Goal: Information Seeking & Learning: Find specific fact

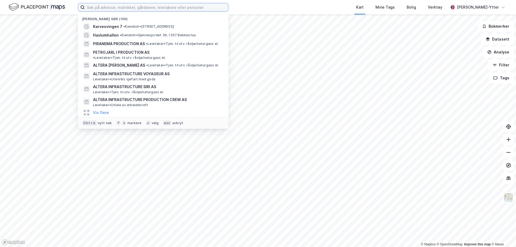
click at [140, 11] on input at bounding box center [156, 7] width 143 height 8
type input "major eiendom"
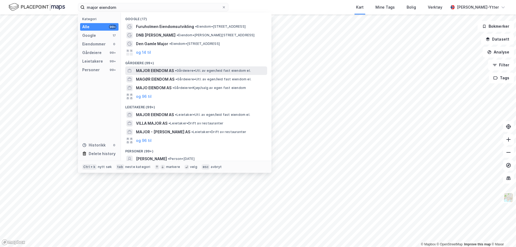
click at [159, 72] on span "MAJOR EIENDOM AS" at bounding box center [155, 70] width 38 height 6
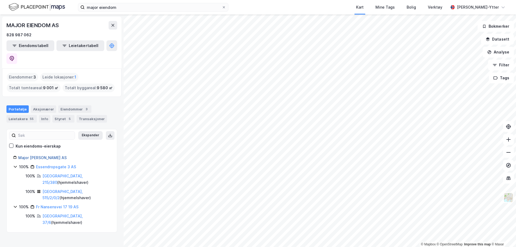
click at [37, 155] on link "Major [PERSON_NAME] AS" at bounding box center [42, 157] width 48 height 5
click at [65, 105] on div "Eiendommer 3" at bounding box center [74, 109] width 33 height 8
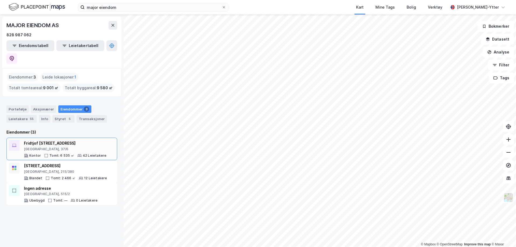
click at [42, 140] on div "Fridtjof [STREET_ADDRESS]" at bounding box center [65, 143] width 82 height 6
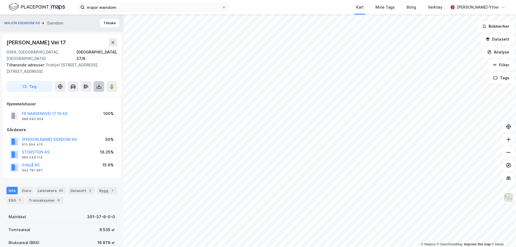
click at [98, 84] on icon at bounding box center [98, 86] width 5 height 5
click at [94, 93] on div "Last ned grunnbok" at bounding box center [75, 97] width 57 height 9
click at [113, 44] on icon at bounding box center [113, 42] width 4 height 4
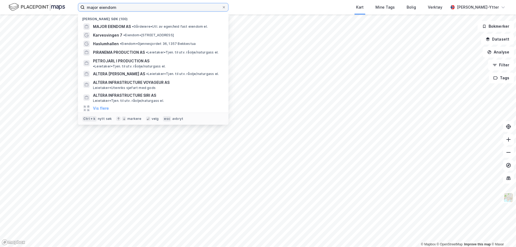
click at [140, 6] on input "major eiendom" at bounding box center [153, 7] width 137 height 8
click at [223, 6] on icon at bounding box center [223, 7] width 3 height 3
click at [222, 6] on input "major eiendom" at bounding box center [153, 7] width 137 height 8
paste input "Fr Nansensvei 17-19 AS"
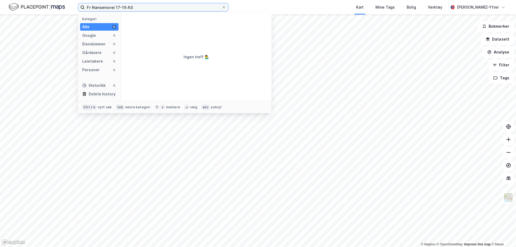
type input "Fr Nansensvei 17-19 AS"
click at [133, 7] on input "Fr Nansensvei 17-19 AS" at bounding box center [153, 7] width 137 height 8
drag, startPoint x: 224, startPoint y: 8, endPoint x: 130, endPoint y: 8, distance: 93.8
click at [224, 8] on icon at bounding box center [223, 7] width 3 height 3
click at [222, 8] on input "Fr Nansensvei 17-19 AS" at bounding box center [153, 7] width 137 height 8
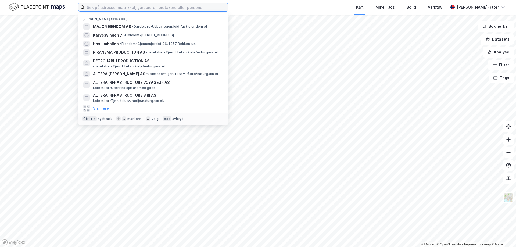
click at [104, 7] on input at bounding box center [156, 7] width 143 height 8
paste input "988 640 824"
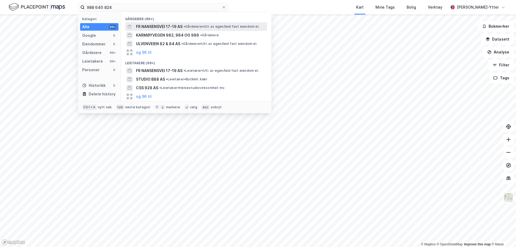
click at [156, 26] on span "FR NANSENSVEI 17-19 AS" at bounding box center [159, 26] width 46 height 6
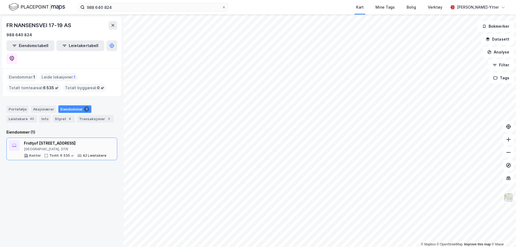
click at [54, 140] on div "Fridtjof [STREET_ADDRESS]" at bounding box center [65, 143] width 82 height 6
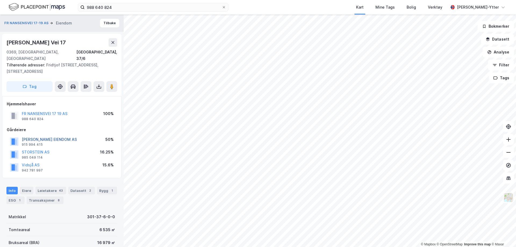
click at [0, 0] on button "[PERSON_NAME] EIENDOM AS" at bounding box center [0, 0] width 0 height 0
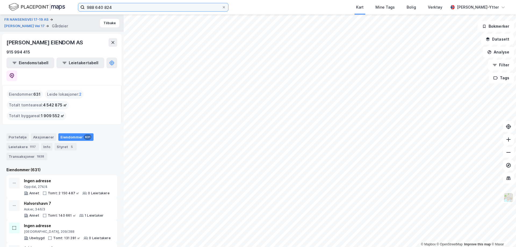
click at [160, 3] on input "988 640 824" at bounding box center [153, 7] width 137 height 8
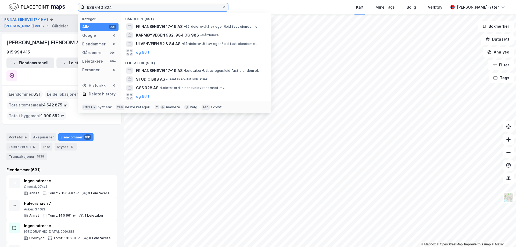
drag, startPoint x: 160, startPoint y: 3, endPoint x: 56, endPoint y: 7, distance: 103.8
click at [56, 7] on div "988 640 824 Kategori Alle 99+ Google 0 Eiendommer 0 Gårdeiere 99+ Leietakere 99…" at bounding box center [258, 7] width 516 height 15
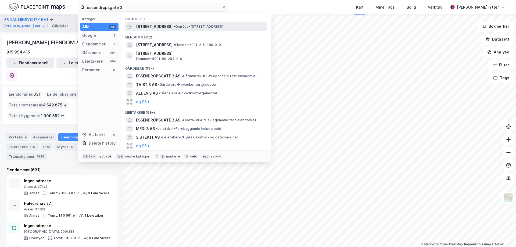
click at [166, 24] on span "[STREET_ADDRESS]" at bounding box center [154, 26] width 37 height 6
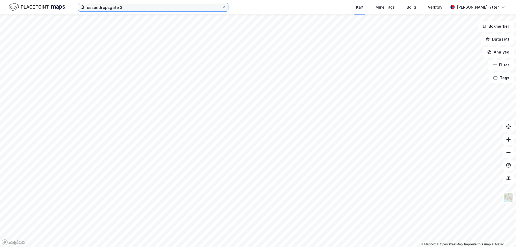
click at [173, 7] on input "essendropsgate 3" at bounding box center [153, 7] width 137 height 8
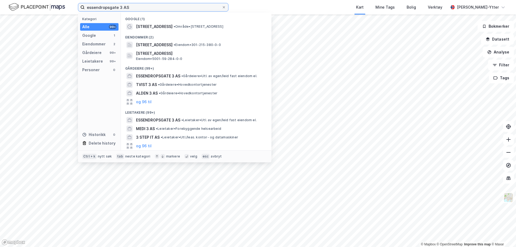
type input "essendropsgate 3 AS"
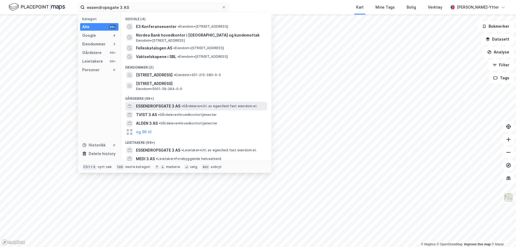
click at [183, 108] on span "•" at bounding box center [182, 106] width 2 height 4
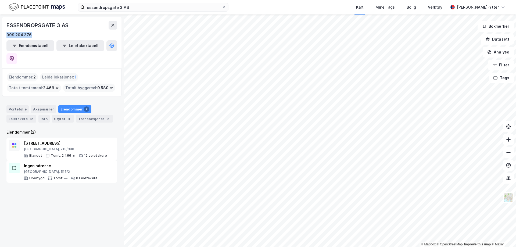
drag, startPoint x: 35, startPoint y: 34, endPoint x: 3, endPoint y: 33, distance: 31.7
click at [3, 33] on div "ESSENDROPSGATE 3 AS 999 204 376 Eiendomstabell Leietakertabell" at bounding box center [61, 43] width 119 height 52
copy div "999 204 376"
